Goal: Task Accomplishment & Management: Complete application form

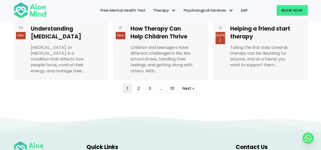
scroll to position [1394, 0]
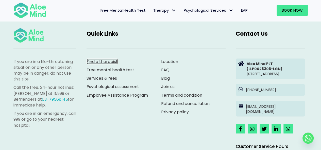
click at [98, 61] on link "Find a therapist" at bounding box center [101, 62] width 31 height 6
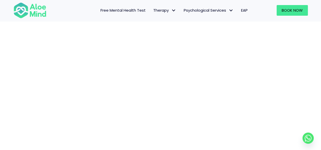
scroll to position [78, 0]
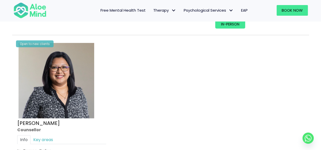
scroll to position [837, 0]
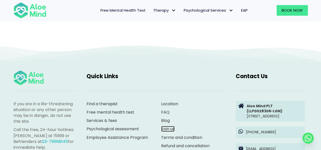
click at [168, 126] on link "Join us" at bounding box center [167, 129] width 13 height 6
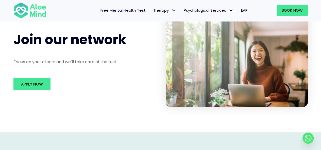
scroll to position [101, 0]
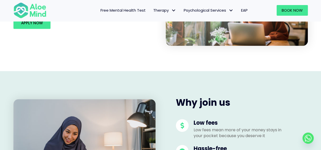
click at [42, 32] on div "Apply Now" at bounding box center [84, 22] width 152 height 23
click at [47, 26] on link "Apply Now" at bounding box center [31, 22] width 37 height 12
